Goal: Task Accomplishment & Management: Complete application form

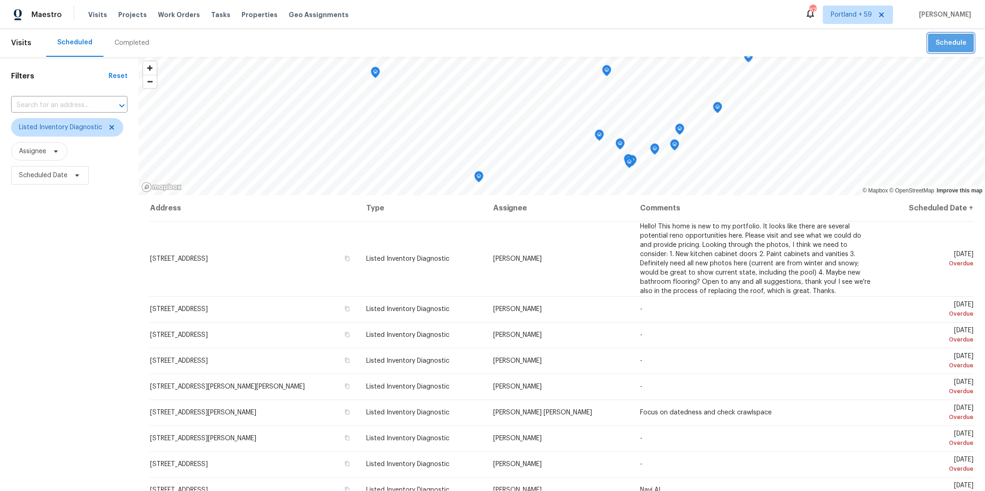
click at [951, 48] on span "Schedule" at bounding box center [950, 43] width 31 height 12
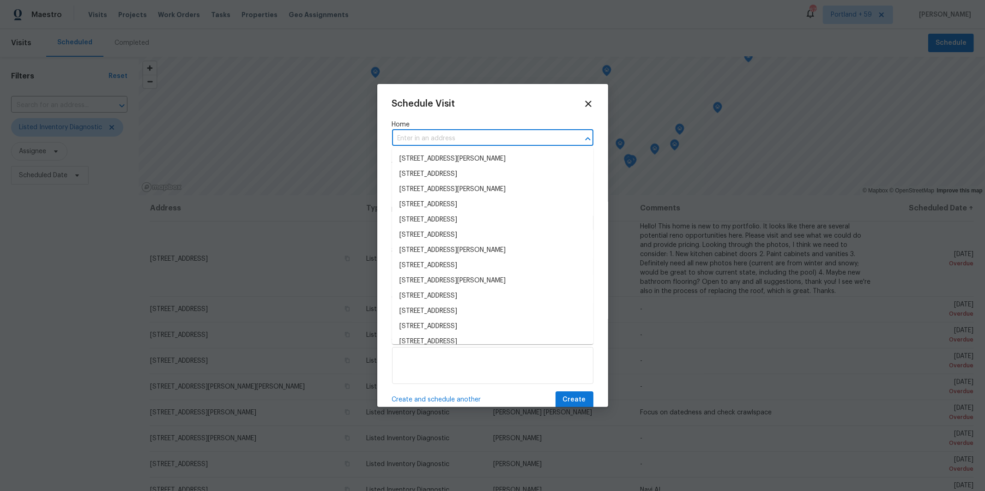
click at [454, 140] on input "text" at bounding box center [479, 139] width 175 height 14
paste input "[STREET_ADDRESS]"
type input "[STREET_ADDRESS]"
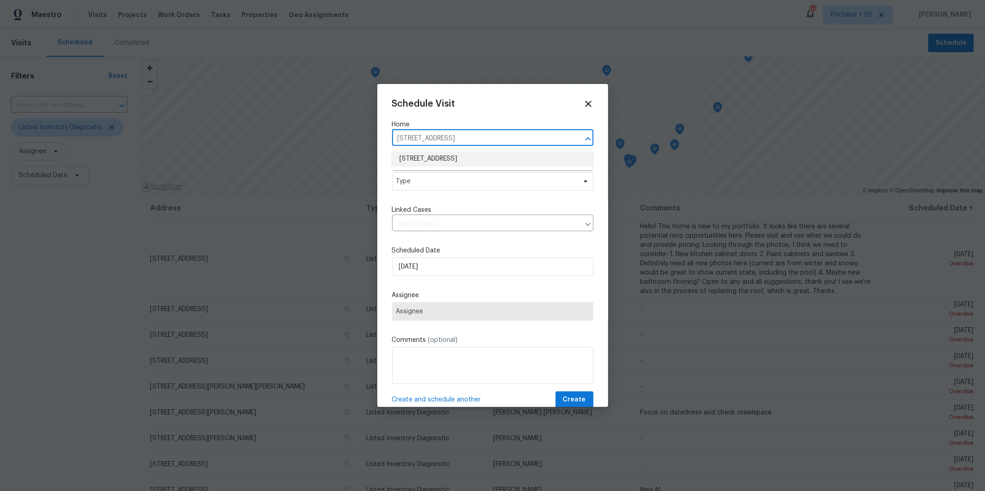
click at [450, 158] on li "[STREET_ADDRESS]" at bounding box center [492, 158] width 201 height 15
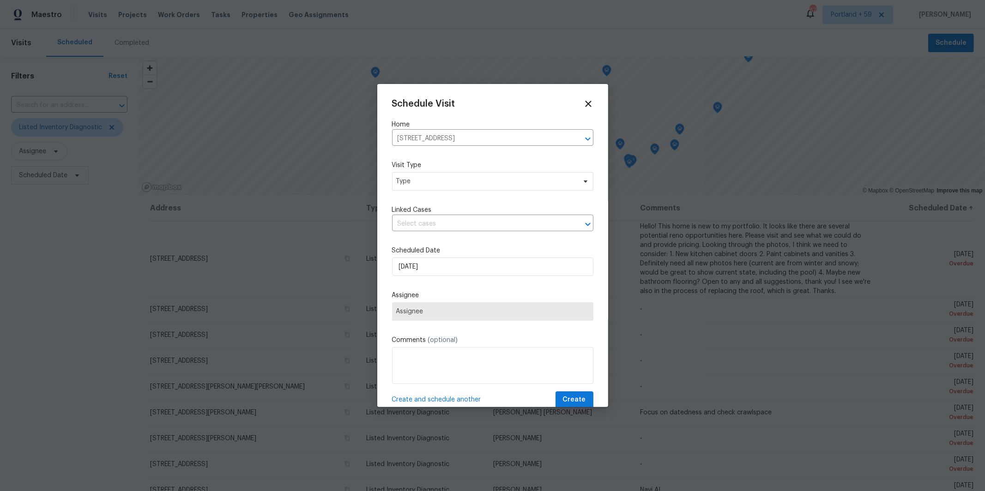
click at [446, 194] on div "Schedule Visit Home [STREET_ADDRESS] ​ Visit Type Type Linked Cases ​ Scheduled…" at bounding box center [492, 254] width 201 height 310
click at [444, 186] on span "Type" at bounding box center [492, 181] width 201 height 18
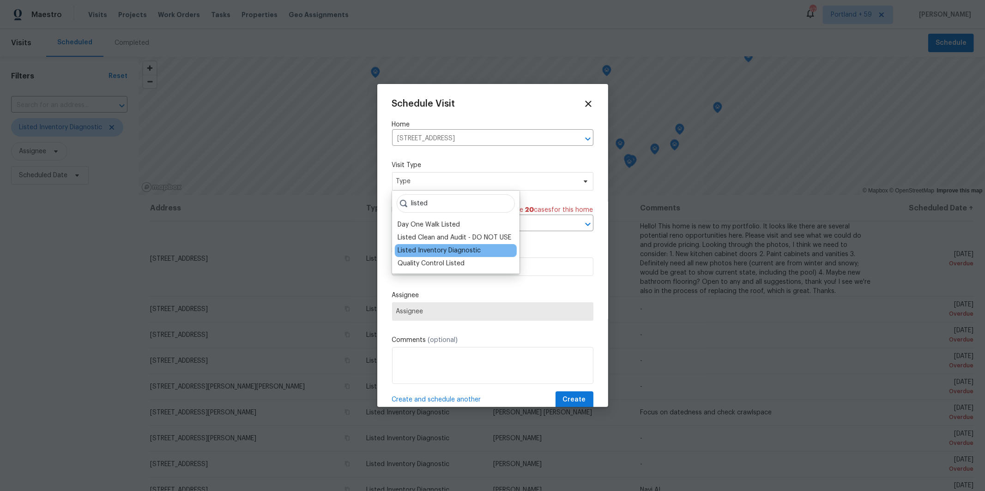
type input "listed"
click at [447, 252] on div "Listed Inventory Diagnostic" at bounding box center [438, 250] width 83 height 9
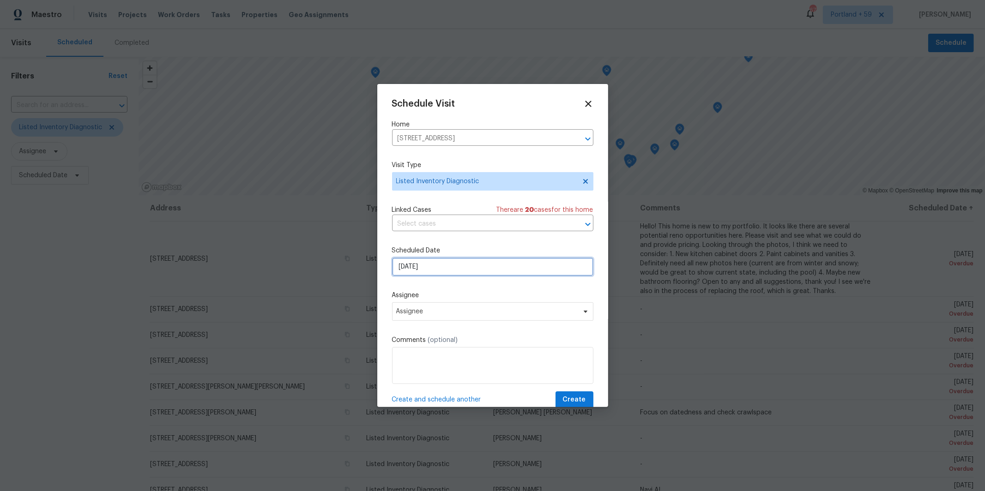
click at [420, 269] on input "[DATE]" at bounding box center [492, 267] width 201 height 18
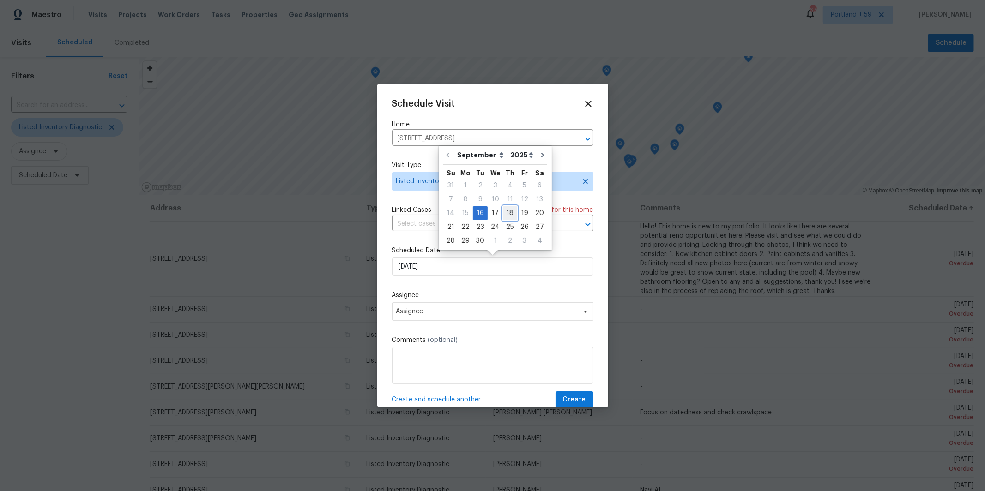
drag, startPoint x: 504, startPoint y: 215, endPoint x: 479, endPoint y: 278, distance: 67.5
click at [504, 215] on div "18" at bounding box center [510, 213] width 14 height 13
type input "[DATE]"
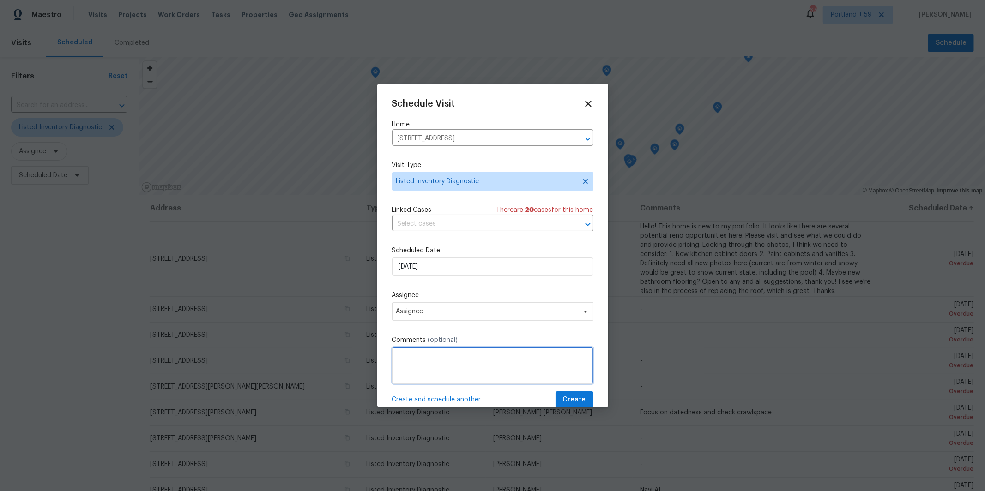
click at [425, 365] on textarea at bounding box center [492, 365] width 201 height 37
click at [434, 319] on span "Assignee" at bounding box center [492, 311] width 201 height 18
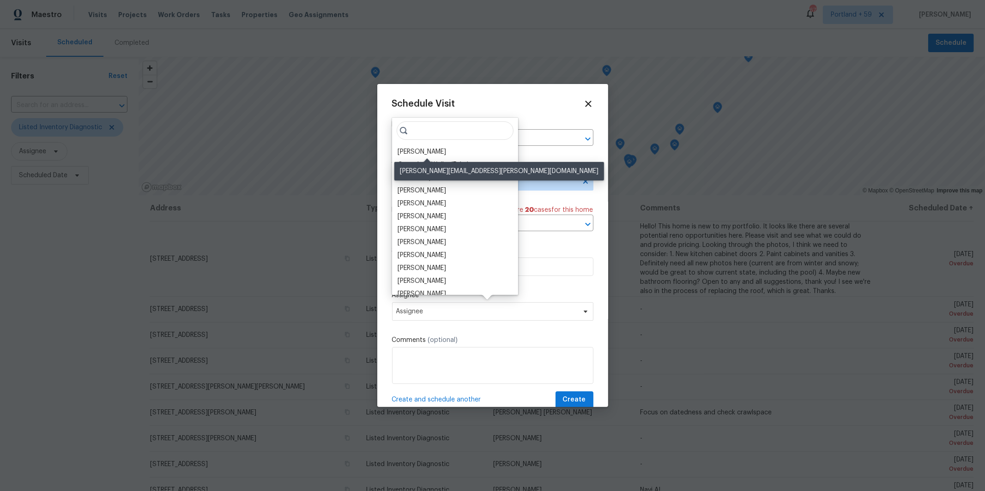
click at [441, 150] on div "[PERSON_NAME]" at bounding box center [421, 151] width 48 height 9
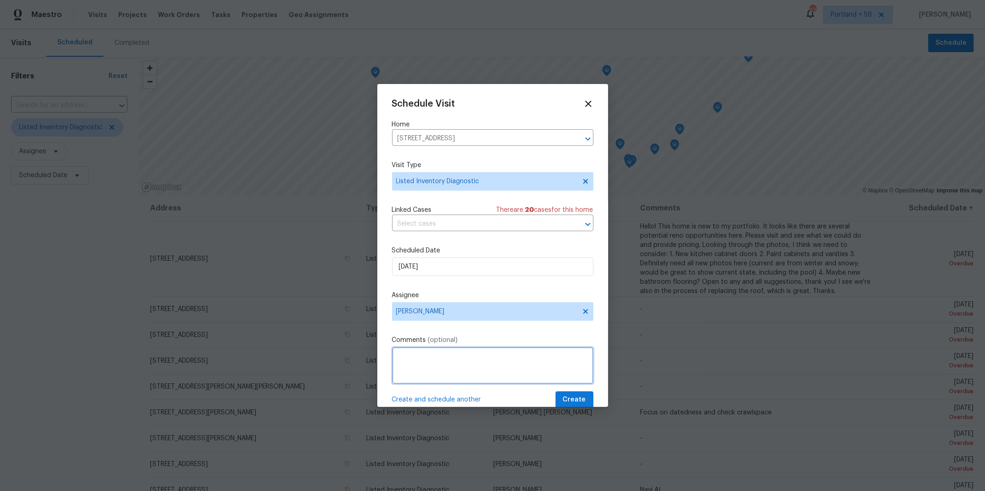
click at [427, 356] on textarea at bounding box center [492, 365] width 201 height 37
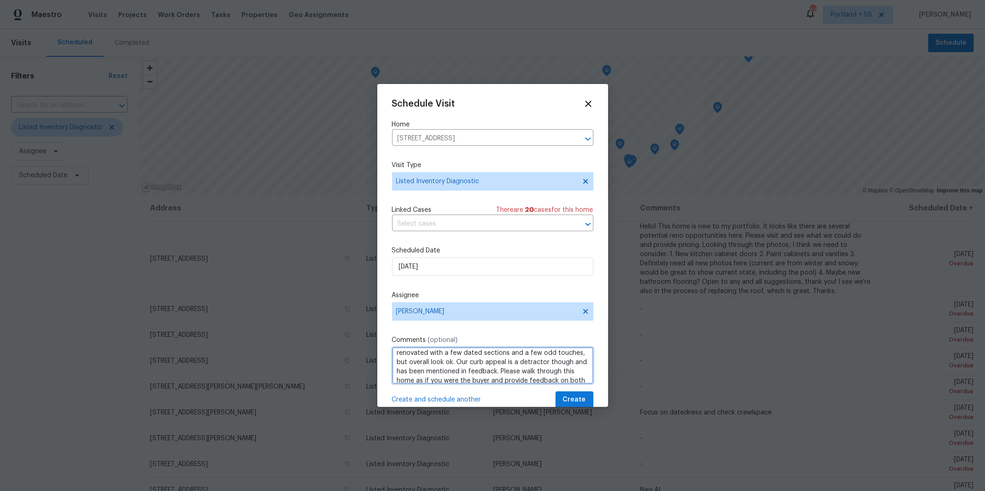
scroll to position [22, 0]
click at [565, 351] on textarea "This home is almost 200 days on market. We are fairly nicely renovated with a f…" at bounding box center [492, 365] width 201 height 37
drag, startPoint x: 508, startPoint y: 377, endPoint x: 369, endPoint y: 316, distance: 151.3
click at [369, 316] on div "Schedule Visit Home [STREET_ADDRESS] ​ Visit Type Listed Inventory Diagnostic L…" at bounding box center [492, 245] width 985 height 491
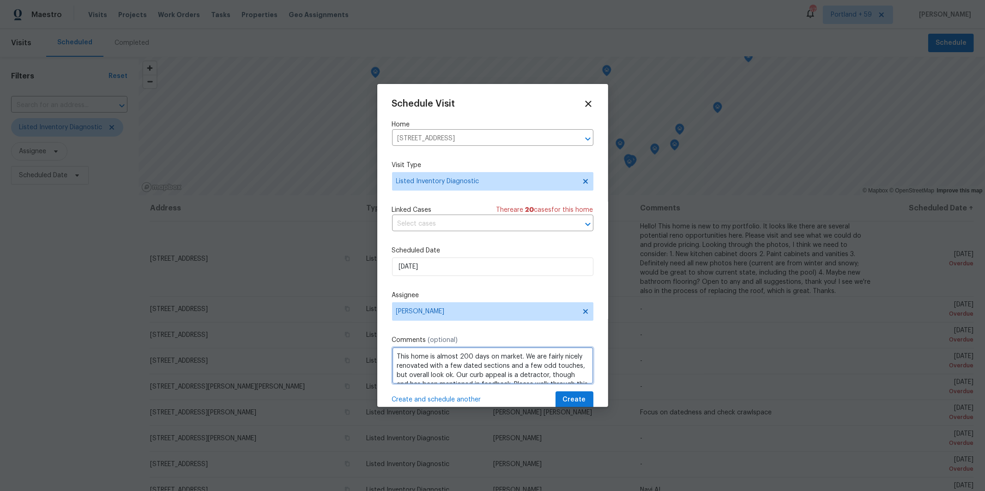
type textarea "This home is almost 200 days on market. We are fairly nicely renovated with a f…"
drag, startPoint x: 582, startPoint y: 402, endPoint x: 575, endPoint y: 403, distance: 6.5
click at [582, 402] on span "Create" at bounding box center [574, 400] width 23 height 12
